Goal: Navigation & Orientation: Go to known website

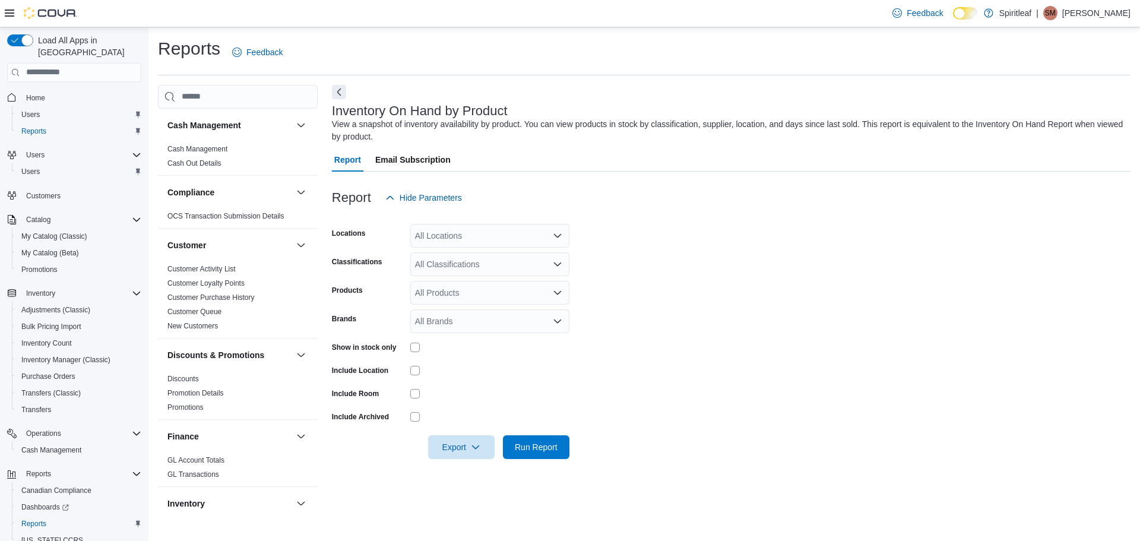
click at [1057, 12] on div "SM" at bounding box center [1050, 13] width 14 height 14
drag, startPoint x: 1079, startPoint y: 106, endPoint x: 1078, endPoint y: 112, distance: 6.6
click at [1078, 112] on ul "Change Password Help Cova Learning Sign Out" at bounding box center [1071, 77] width 119 height 105
click at [1066, 113] on span "Sign Out" at bounding box center [1054, 116] width 32 height 12
